Goal: Information Seeking & Learning: Learn about a topic

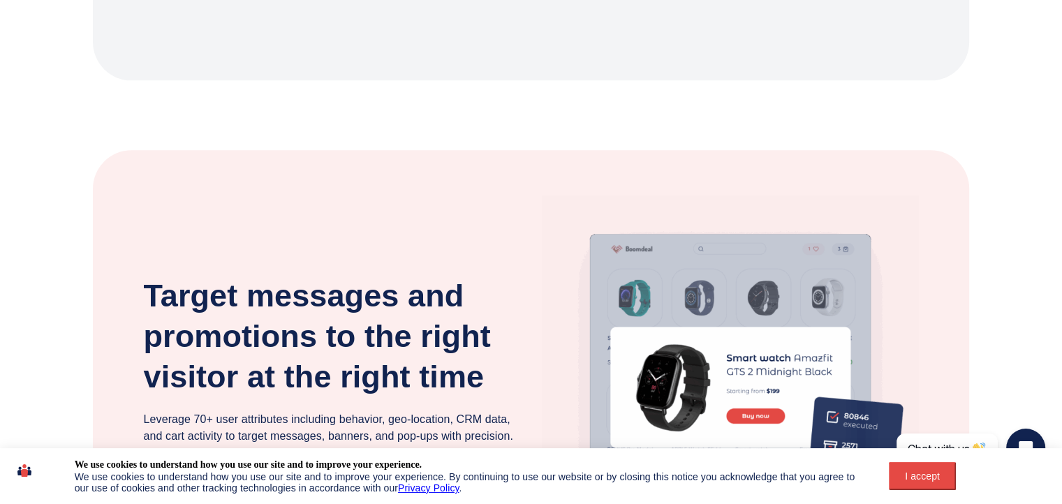
scroll to position [1816, 0]
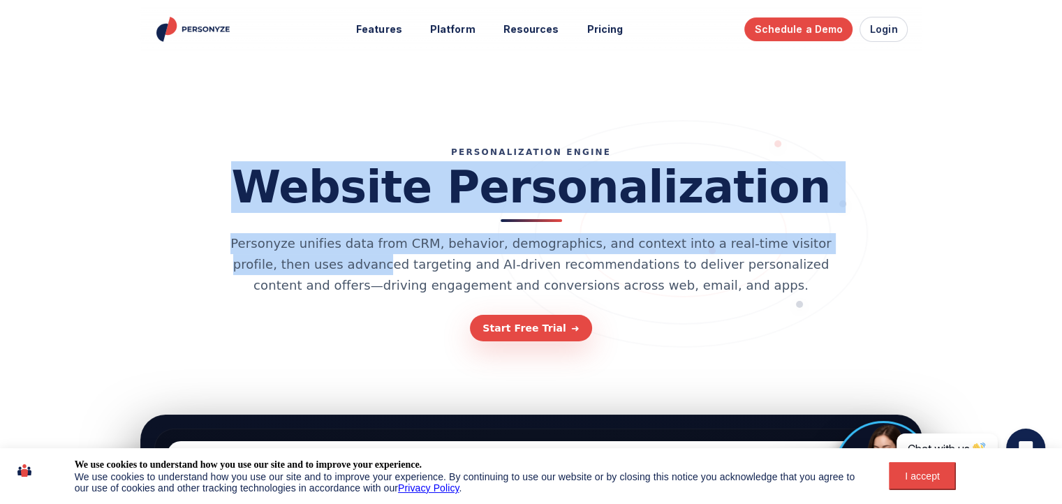
drag, startPoint x: 279, startPoint y: 189, endPoint x: 876, endPoint y: 179, distance: 597.2
click at [876, 179] on div "PERSONALIZATION ENGINE Website Personalization Personyze unifies data from CRM,…" at bounding box center [531, 244] width 768 height 195
click at [856, 183] on div "PERSONALIZATION ENGINE Website Personalization Personyze unifies data from CRM,…" at bounding box center [531, 244] width 768 height 195
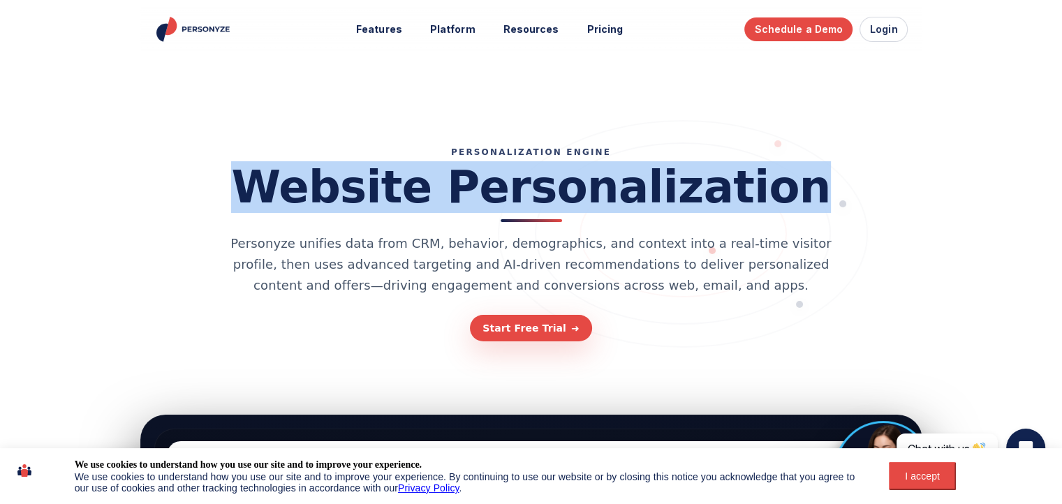
drag, startPoint x: 807, startPoint y: 184, endPoint x: 260, endPoint y: 176, distance: 547.6
click at [260, 176] on div "PERSONALIZATION ENGINE Website Personalization Personyze unifies data from CRM,…" at bounding box center [531, 244] width 768 height 195
copy h1 "Website Personalization"
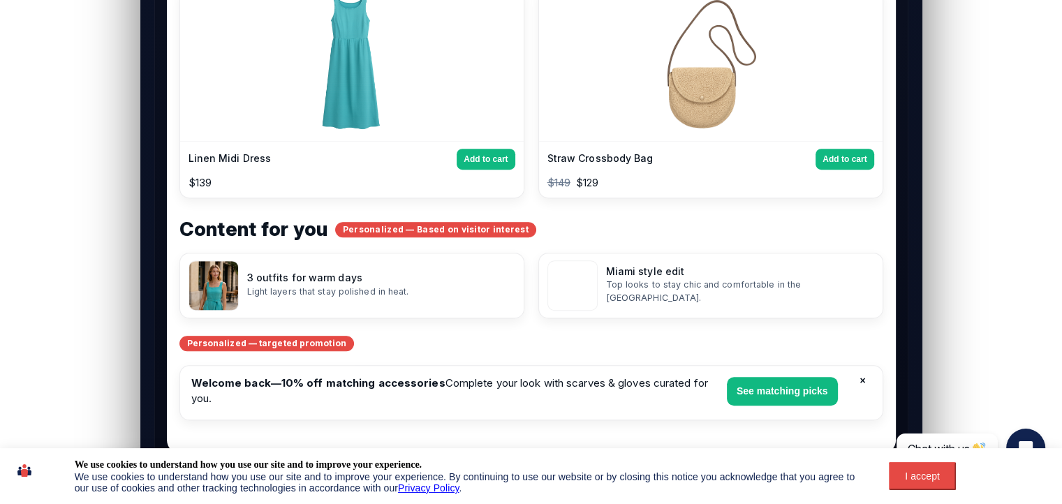
scroll to position [768, 0]
